Goal: Task Accomplishment & Management: Complete application form

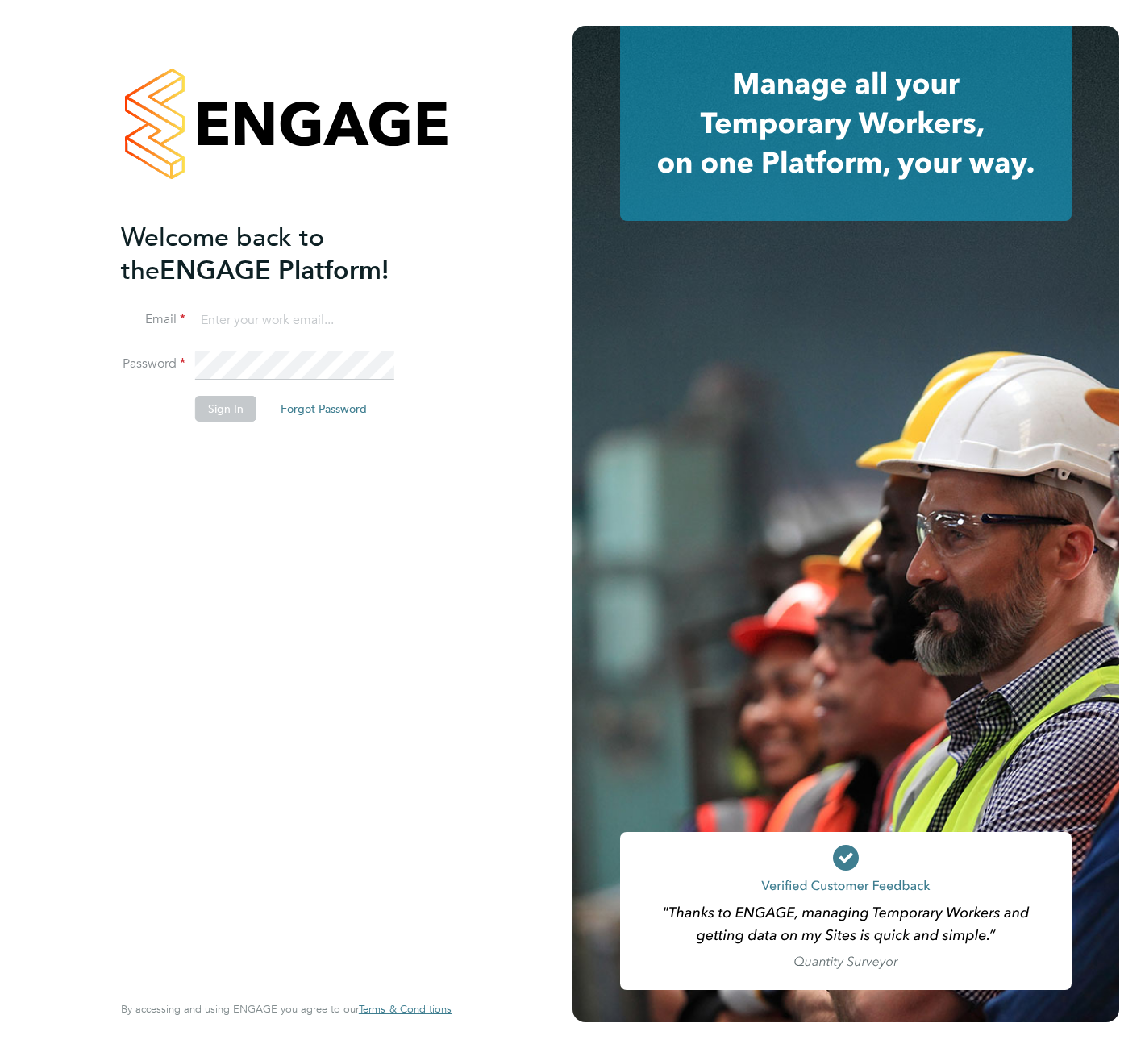
click at [248, 321] on input at bounding box center [294, 320] width 199 height 29
type input "gary164@btinternet.com"
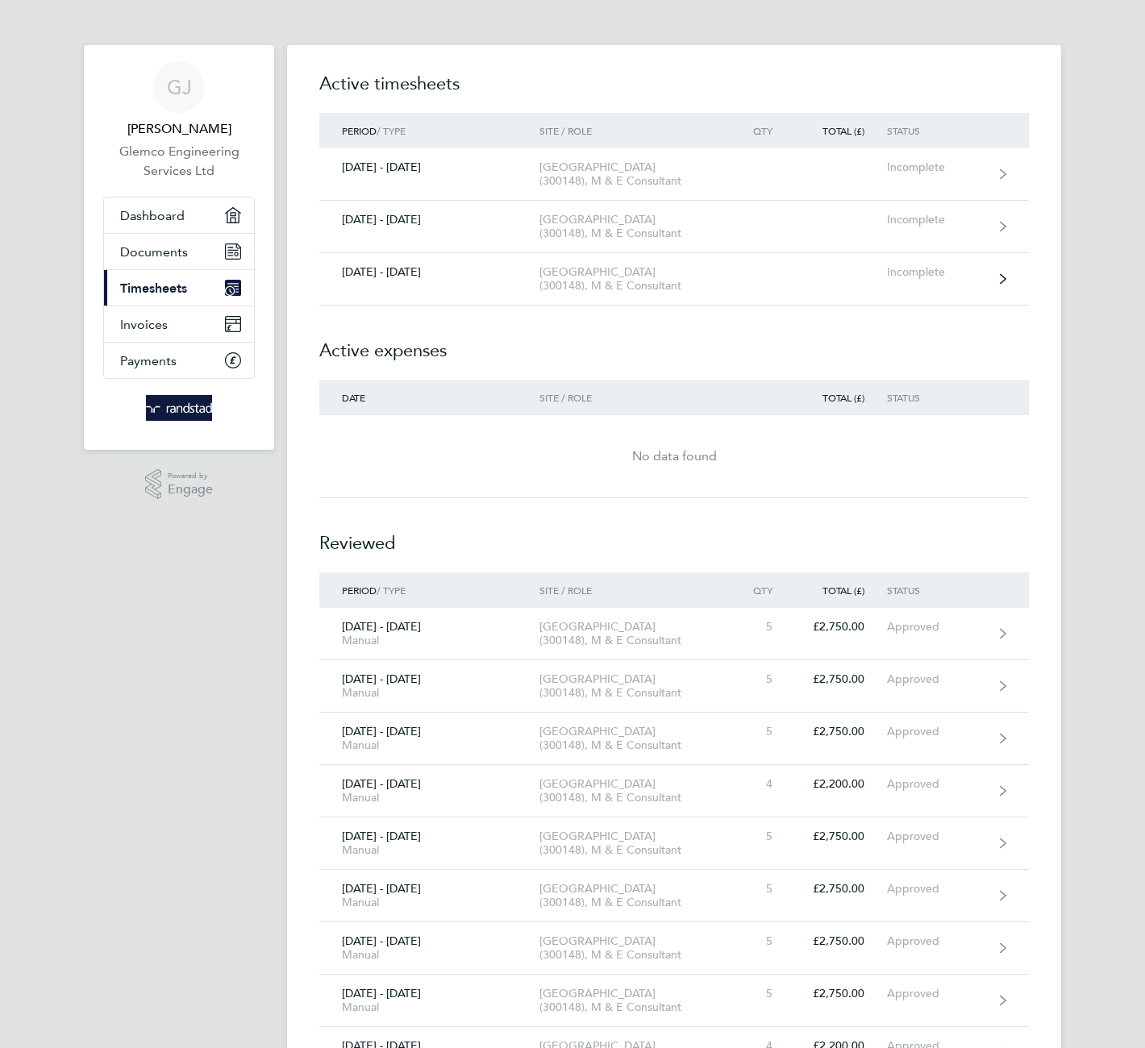
click at [978, 269] on div "Incomplete" at bounding box center [936, 272] width 99 height 14
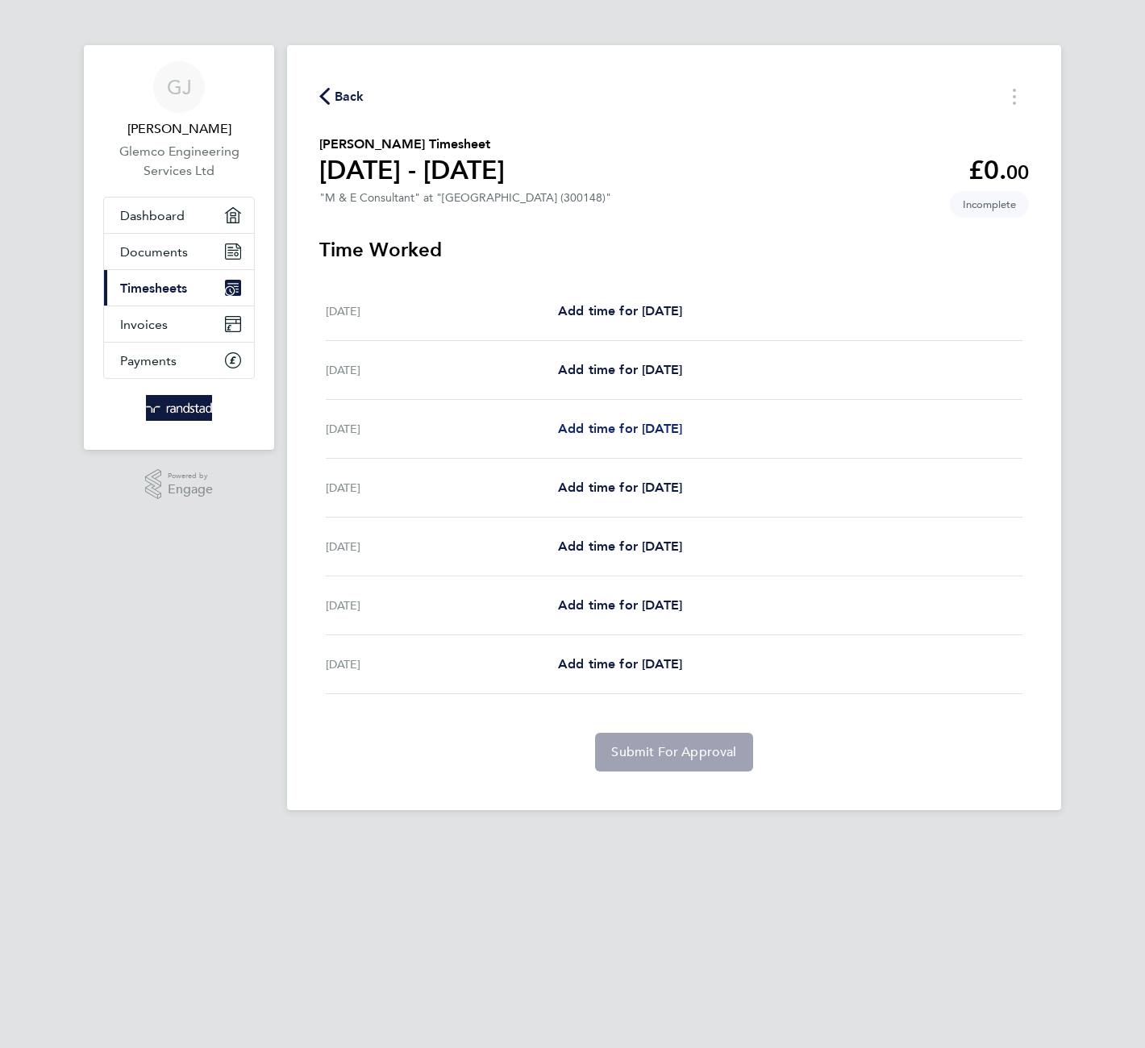
click at [643, 428] on span "Add time for [DATE]" at bounding box center [620, 428] width 124 height 15
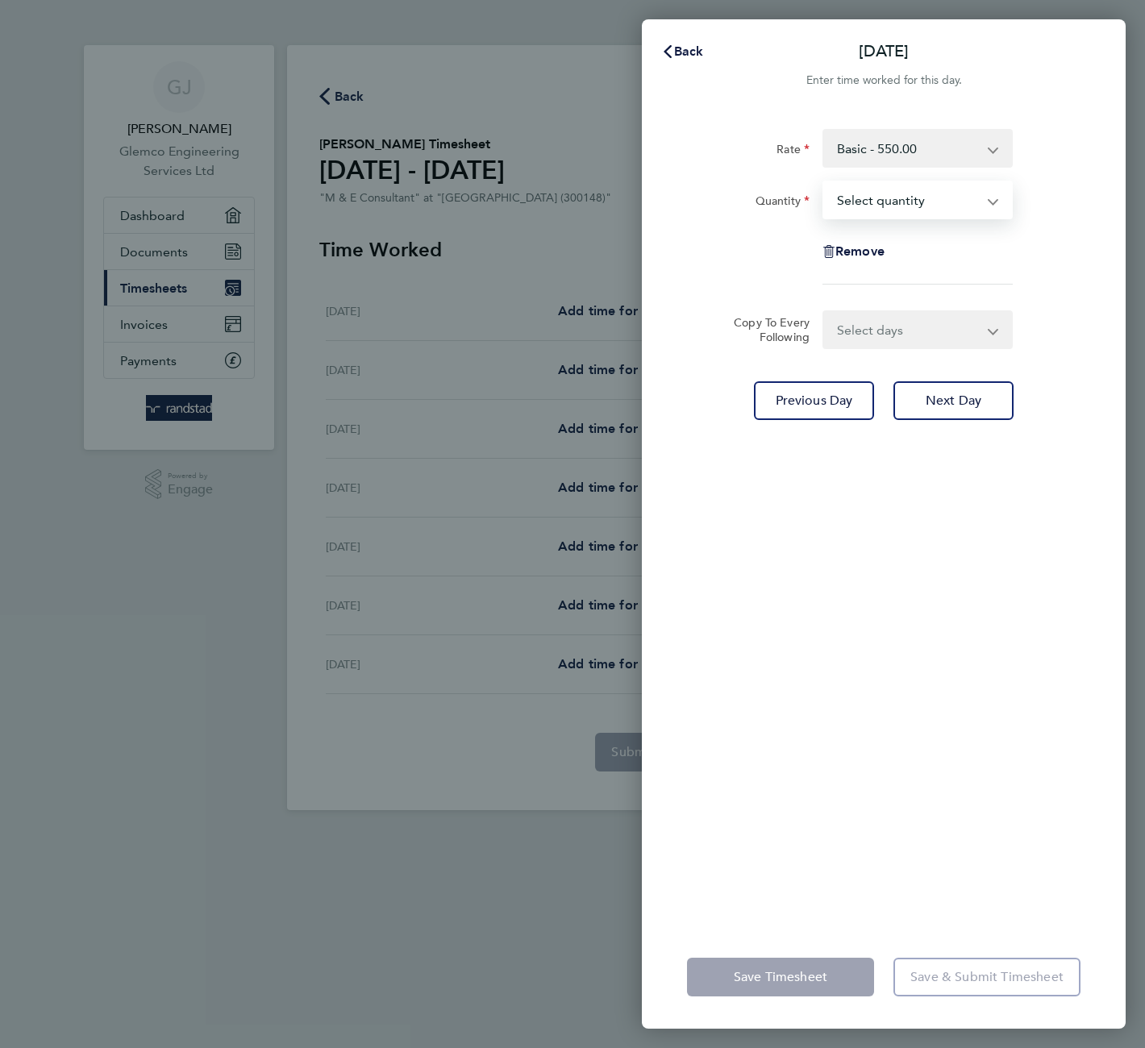
click at [875, 201] on select "Select quantity 0.5 1" at bounding box center [908, 199] width 168 height 35
select select "1"
click at [824, 182] on select "Select quantity 0.5 1" at bounding box center [908, 199] width 168 height 35
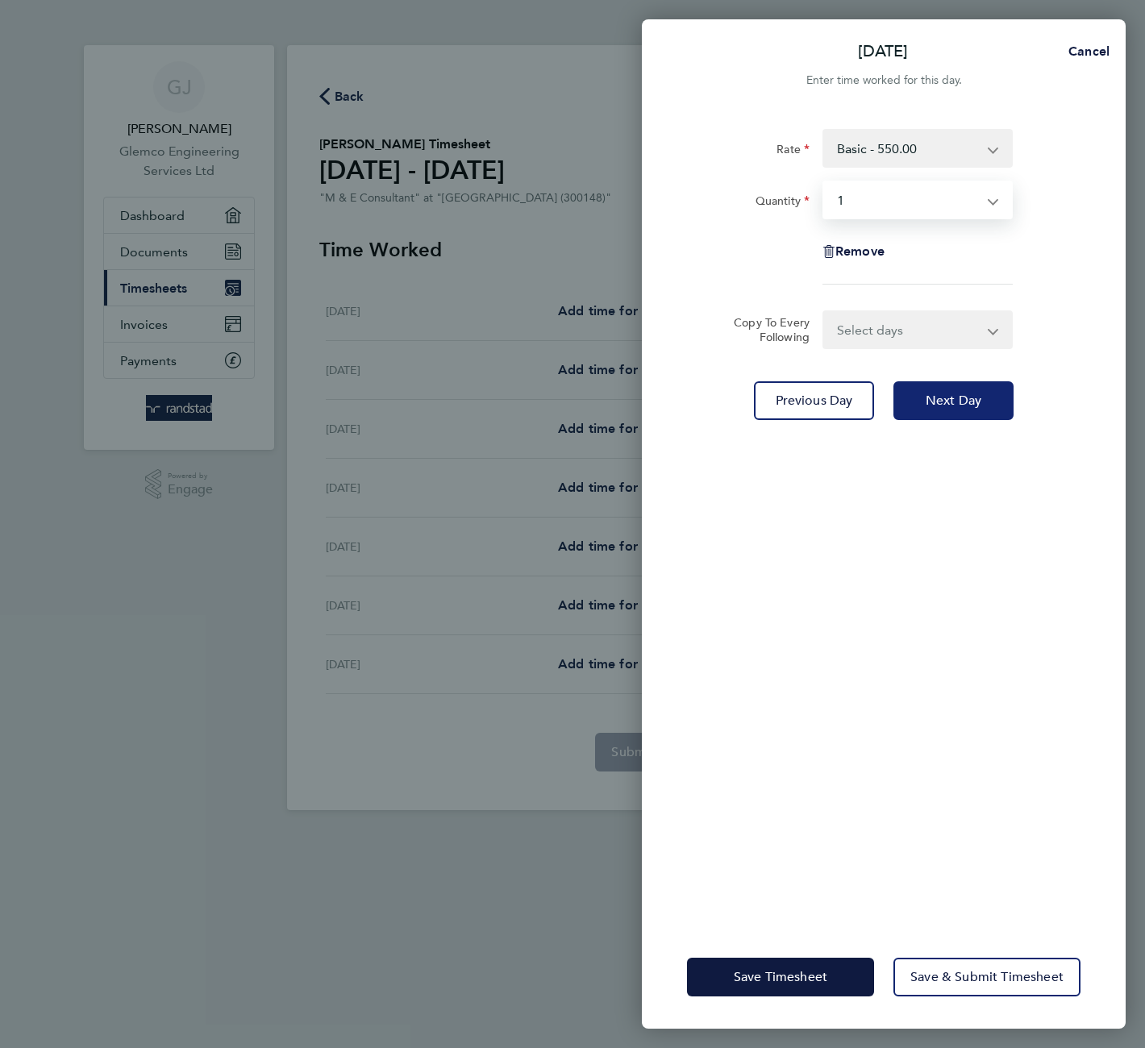
click at [934, 401] on span "Next Day" at bounding box center [953, 401] width 56 height 16
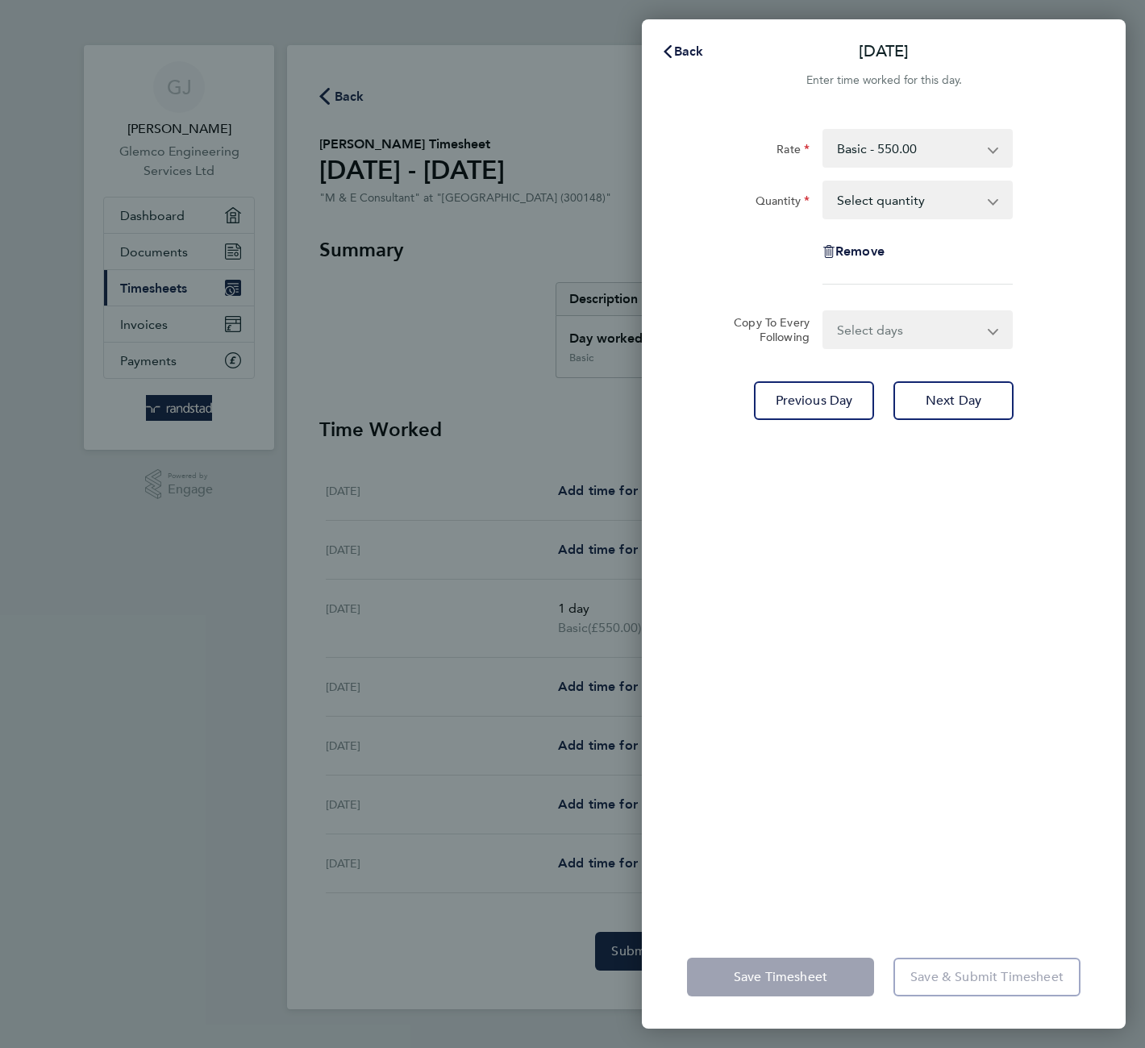
click at [863, 194] on select "Select quantity 0.5 1" at bounding box center [908, 199] width 168 height 35
select select "1"
click at [824, 182] on select "Select quantity 0.5 1" at bounding box center [908, 199] width 168 height 35
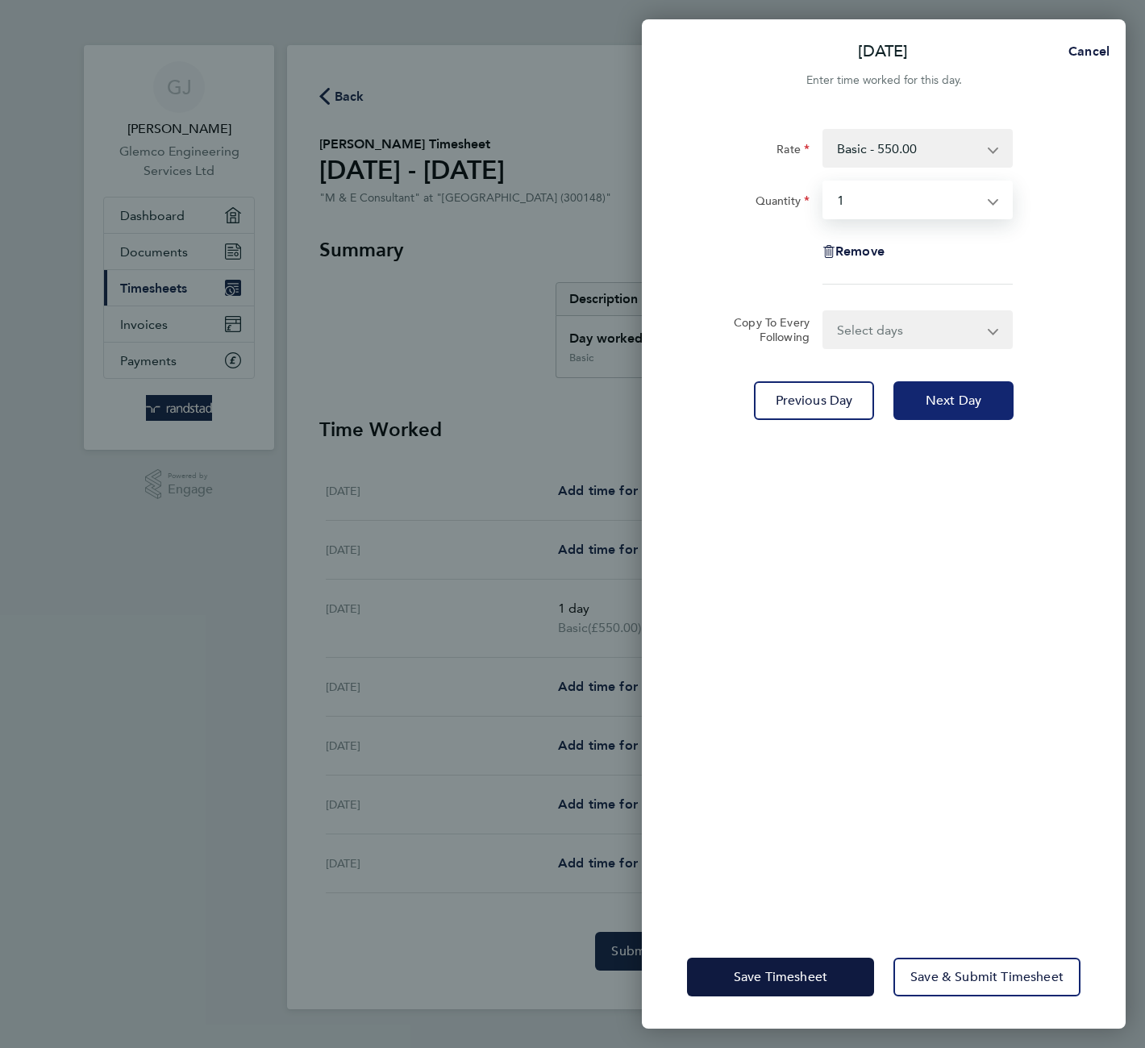
click at [954, 399] on span "Next Day" at bounding box center [953, 401] width 56 height 16
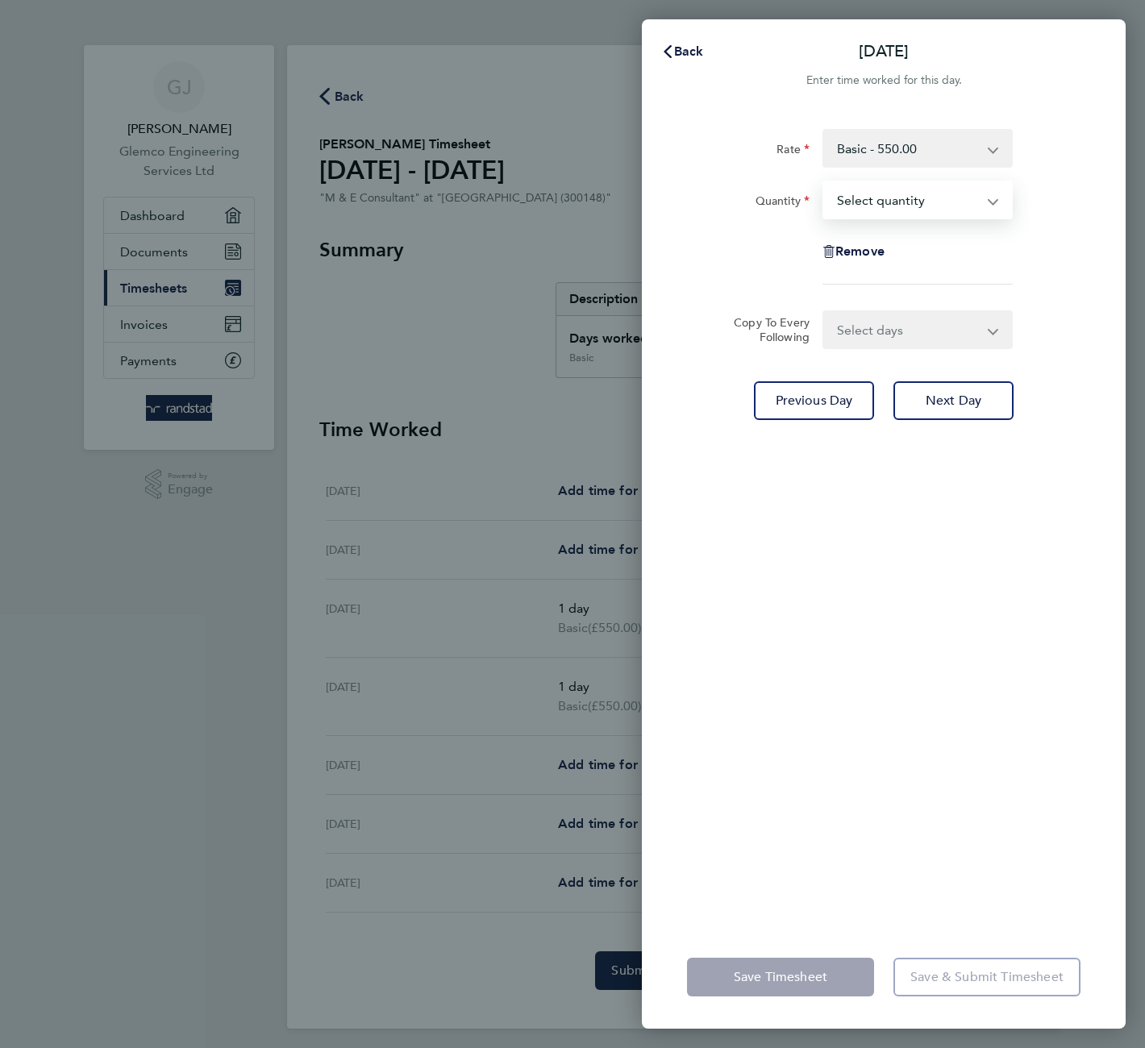
click at [868, 204] on select "Select quantity 0.5 1" at bounding box center [908, 199] width 168 height 35
select select "1"
click at [824, 182] on select "Select quantity 0.5 1" at bounding box center [908, 199] width 168 height 35
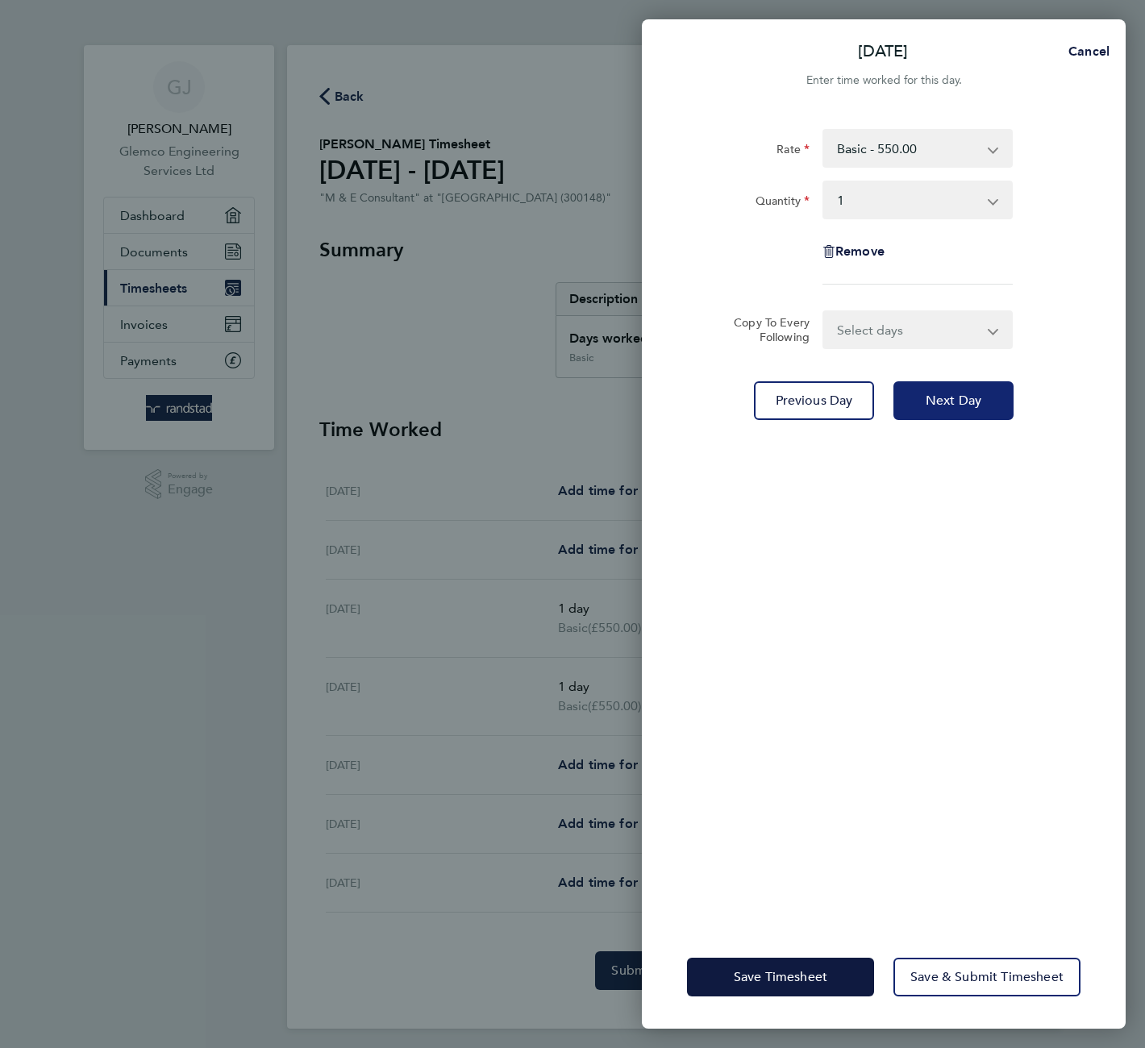
click at [942, 404] on span "Next Day" at bounding box center [953, 401] width 56 height 16
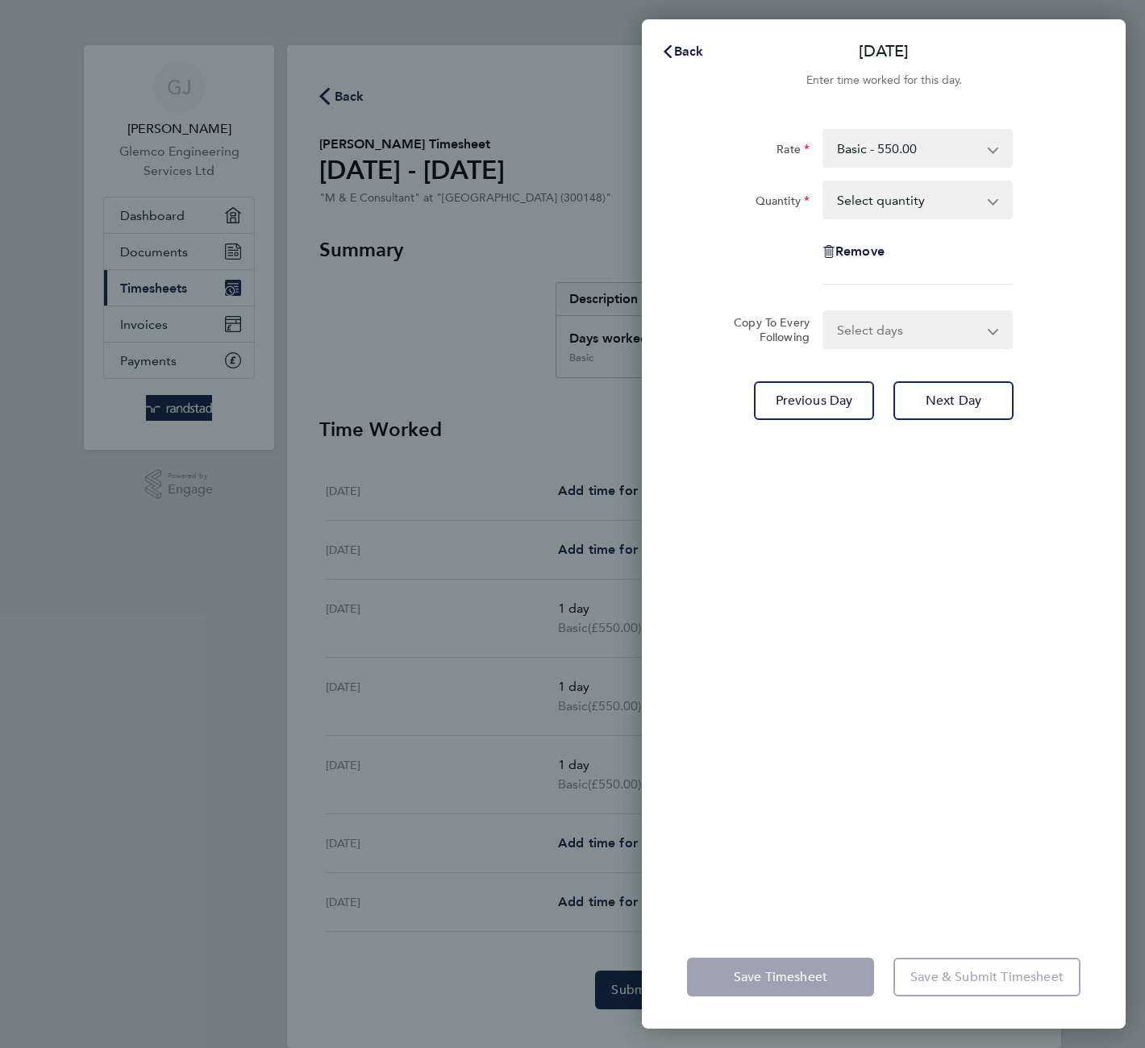
click at [854, 193] on select "Select quantity 0.5 1" at bounding box center [908, 199] width 168 height 35
select select "1"
click at [824, 182] on select "Select quantity 0.5 1" at bounding box center [908, 199] width 168 height 35
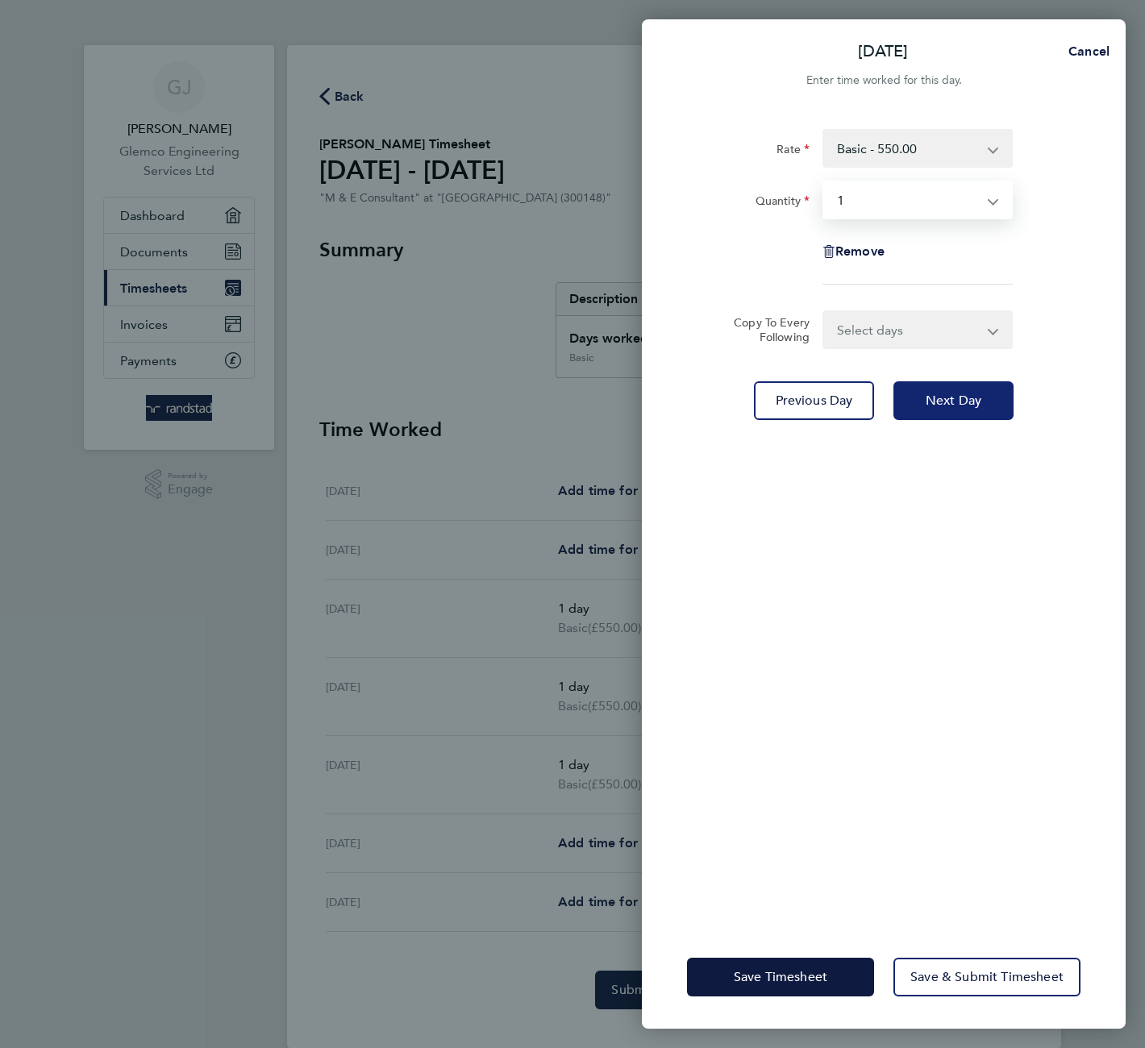
click at [948, 396] on span "Next Day" at bounding box center [953, 401] width 56 height 16
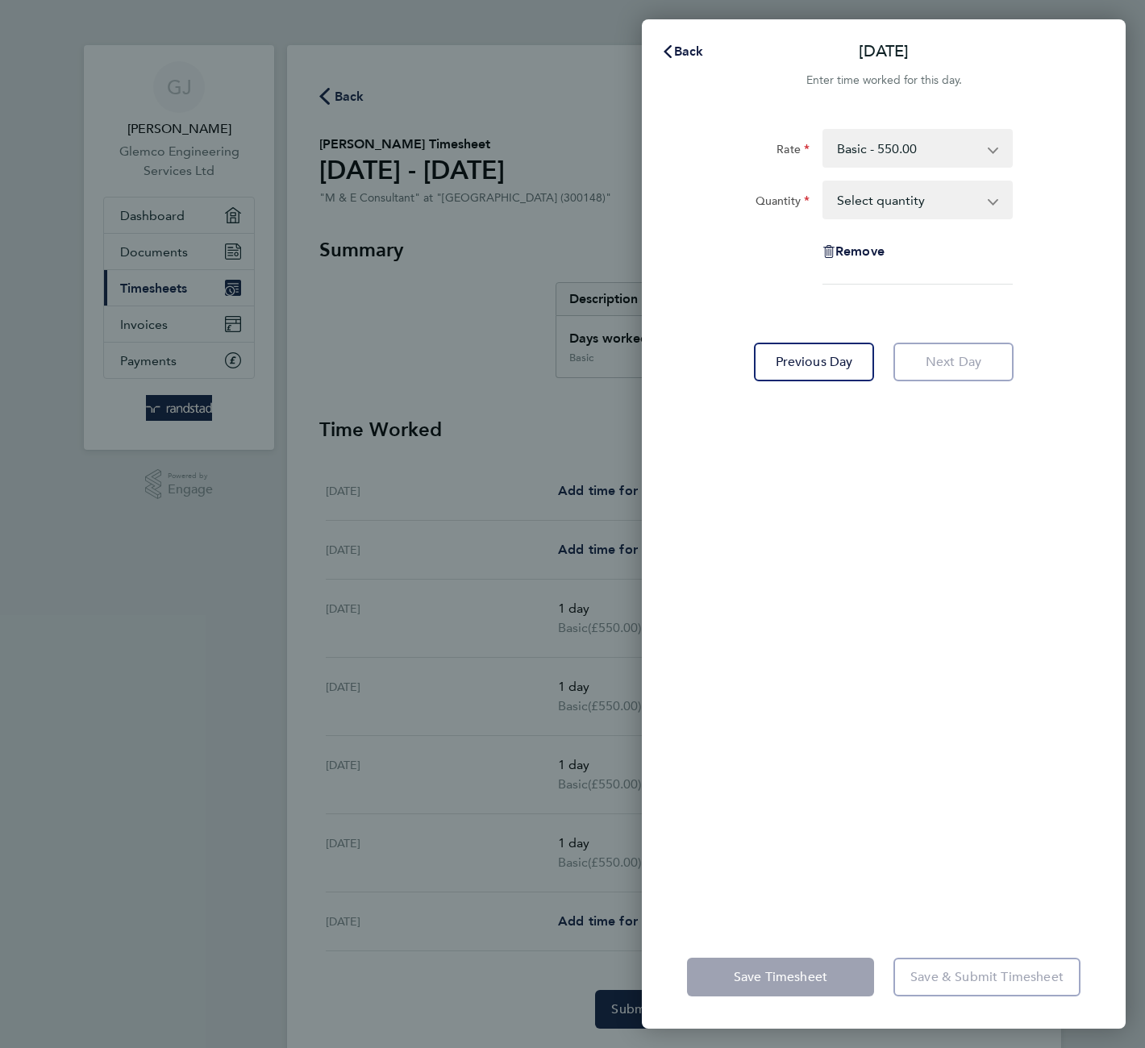
click at [856, 199] on select "Select quantity 0.5 1" at bounding box center [908, 199] width 168 height 35
select select "1"
click at [824, 182] on select "Select quantity 0.5 1" at bounding box center [908, 199] width 168 height 35
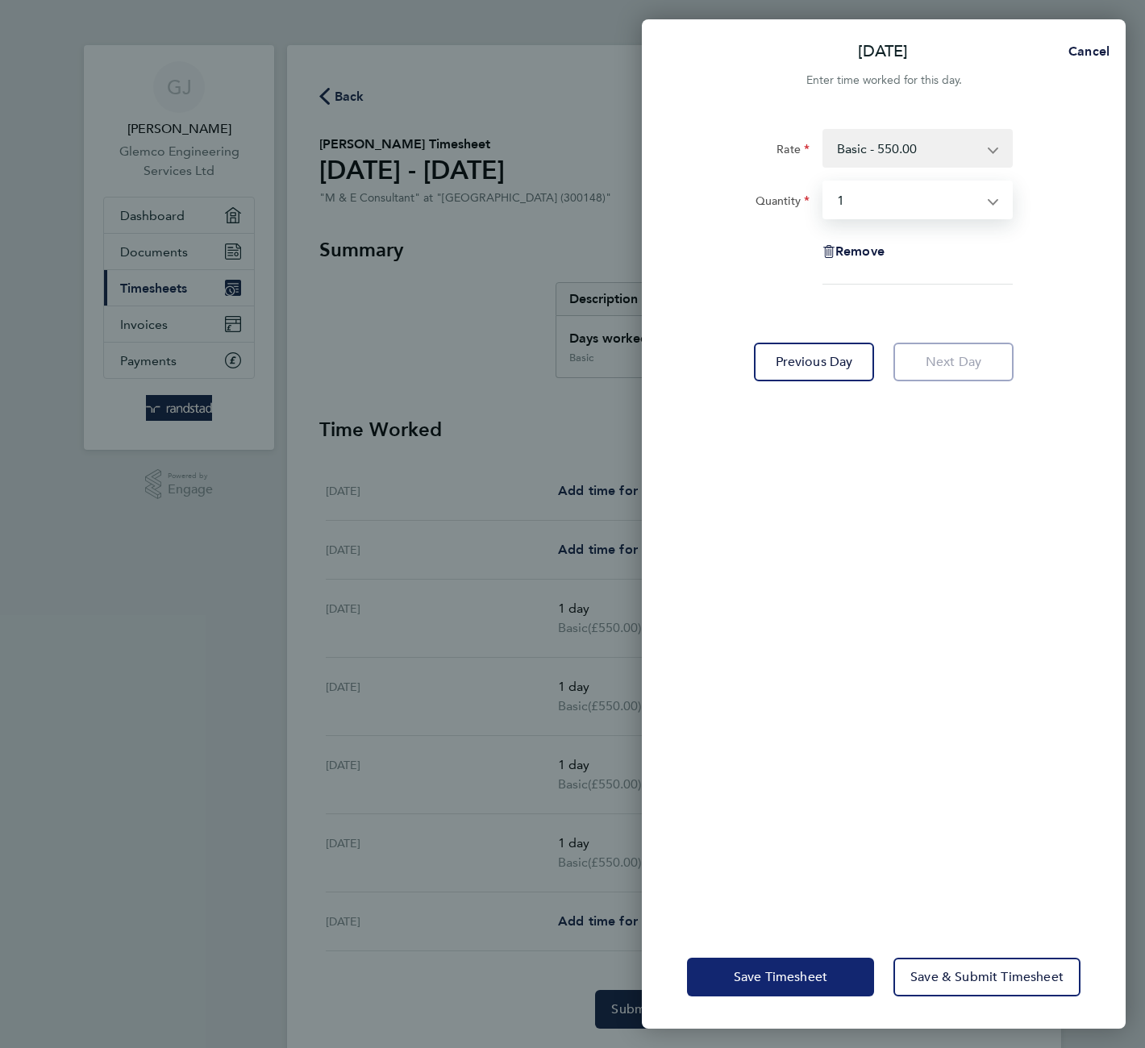
click at [791, 976] on span "Save Timesheet" at bounding box center [781, 977] width 94 height 16
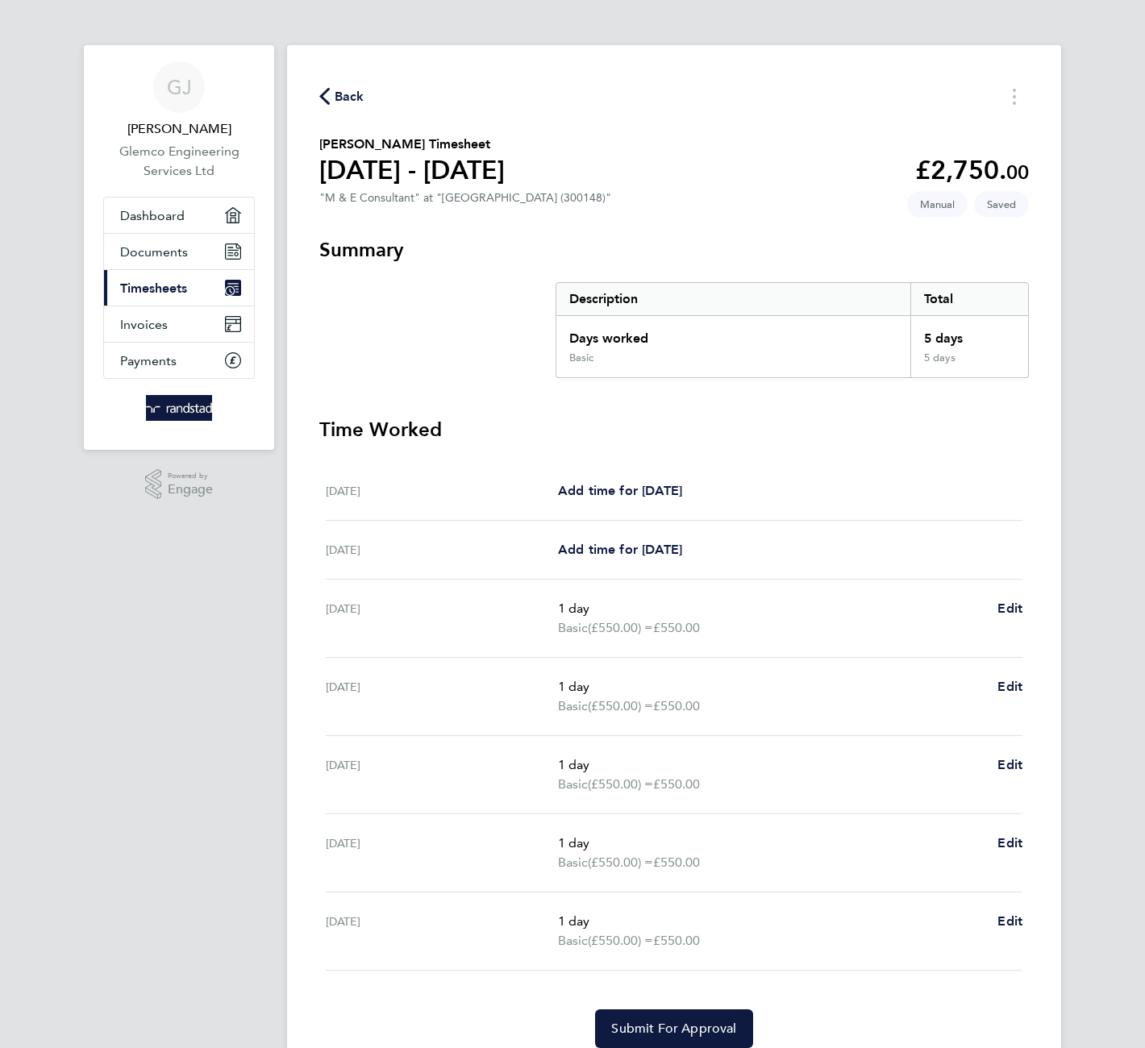
scroll to position [62, 0]
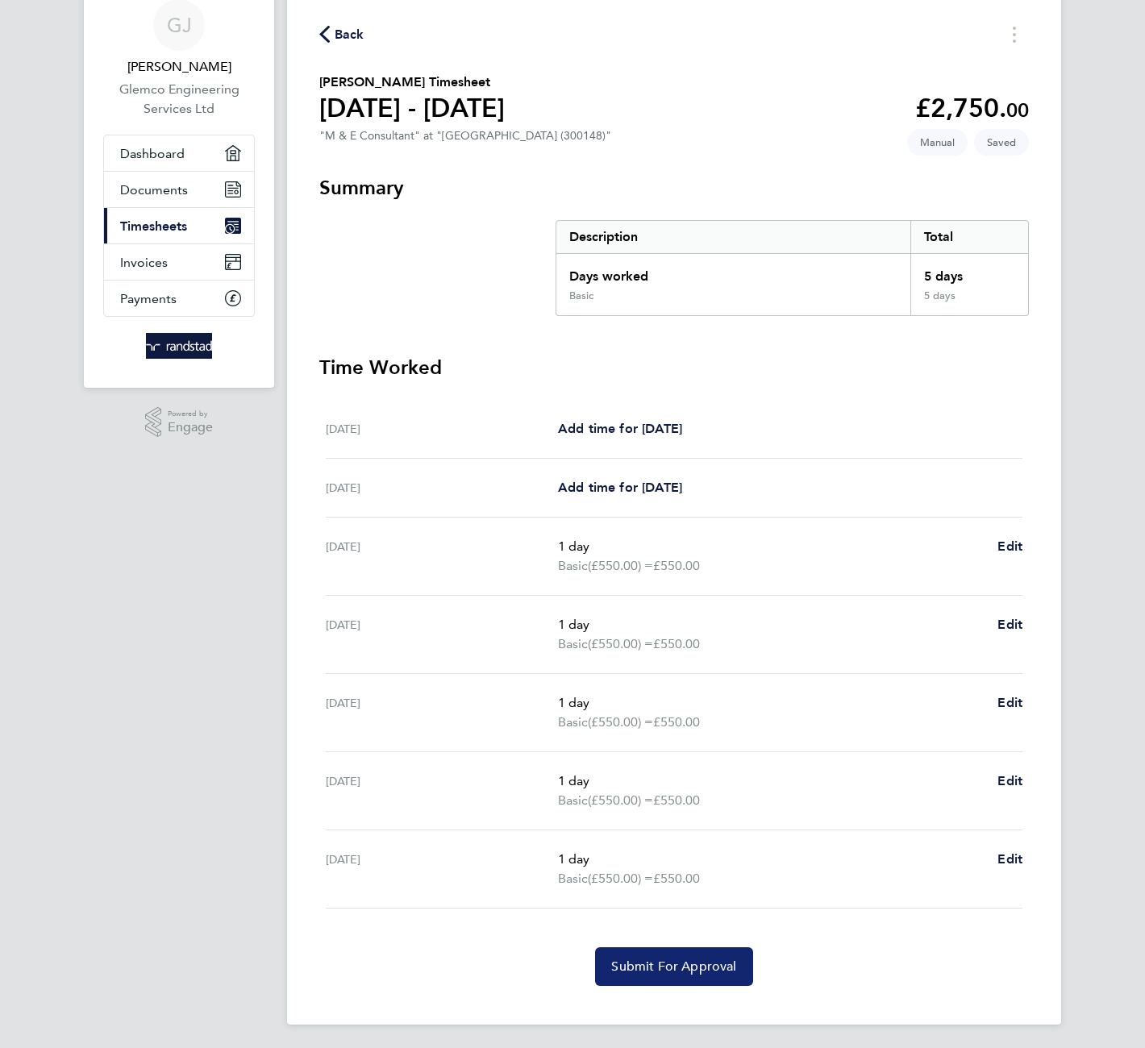
click at [680, 965] on span "Submit For Approval" at bounding box center [673, 966] width 125 height 16
